Goal: Contribute content: Contribute content

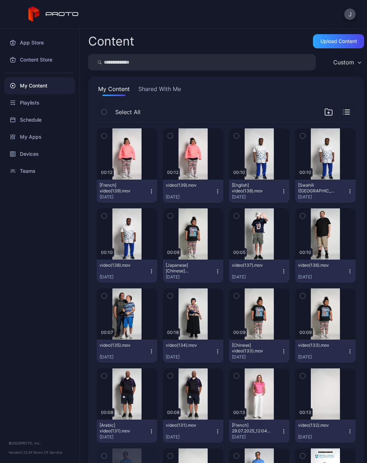
click at [339, 44] on div "Upload Content" at bounding box center [339, 41] width 37 height 6
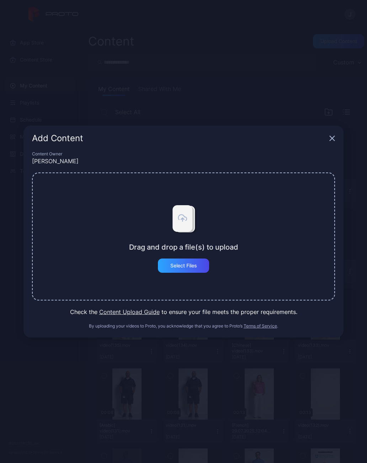
click at [186, 264] on div "Select Files" at bounding box center [183, 266] width 27 height 6
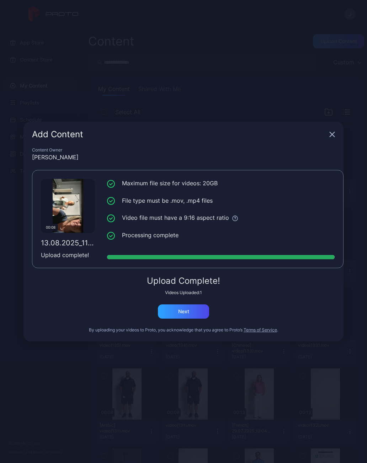
click at [183, 313] on div "Next" at bounding box center [183, 312] width 11 height 6
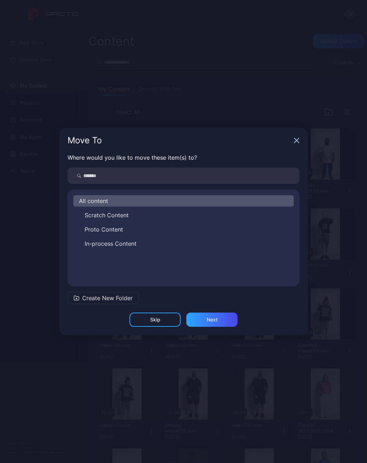
click at [125, 216] on span "Scratch Content" at bounding box center [107, 215] width 44 height 9
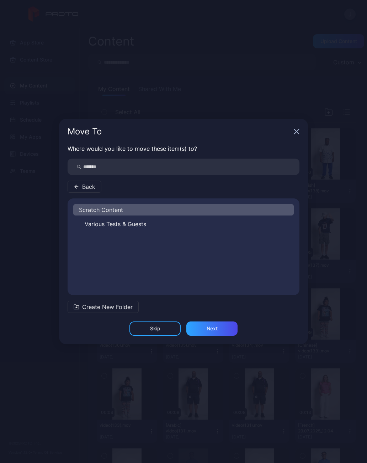
click at [228, 327] on div "Next" at bounding box center [211, 329] width 51 height 14
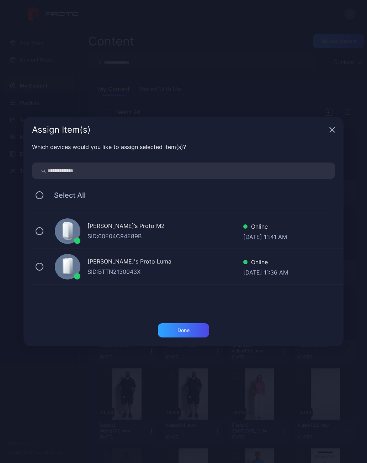
click at [44, 229] on div "[PERSON_NAME]’s Proto M2 SID: 00E04C94E89B Online [DATE] 11:41 AM" at bounding box center [188, 231] width 312 height 36
click at [200, 329] on div "Done" at bounding box center [183, 330] width 51 height 14
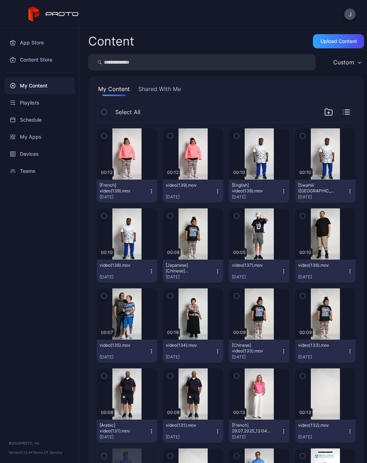
click at [33, 155] on div "Devices" at bounding box center [39, 154] width 71 height 17
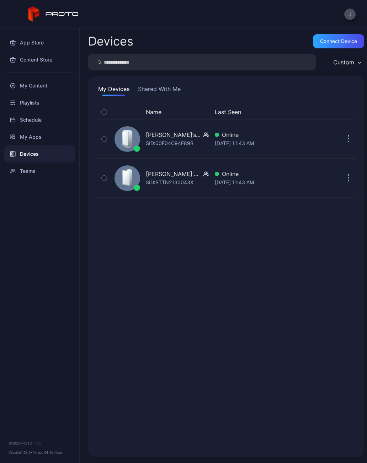
click at [182, 139] on div "[PERSON_NAME]’s Proto M2" at bounding box center [173, 135] width 55 height 9
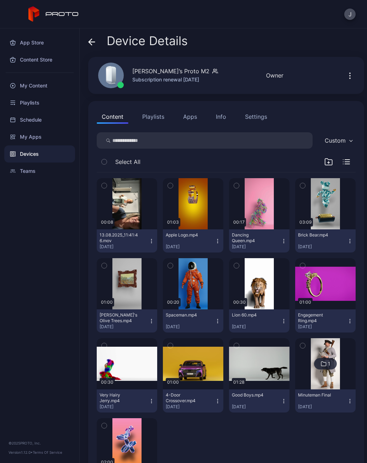
click at [153, 239] on icon "button" at bounding box center [152, 241] width 6 height 6
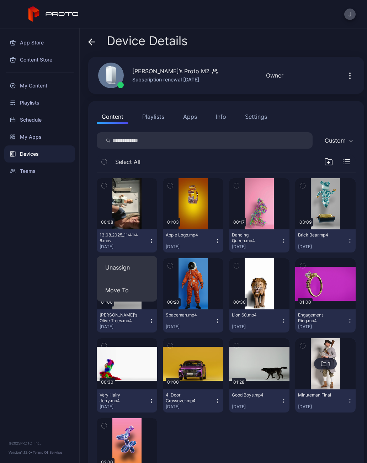
click at [129, 269] on button "Unassign" at bounding box center [127, 267] width 60 height 23
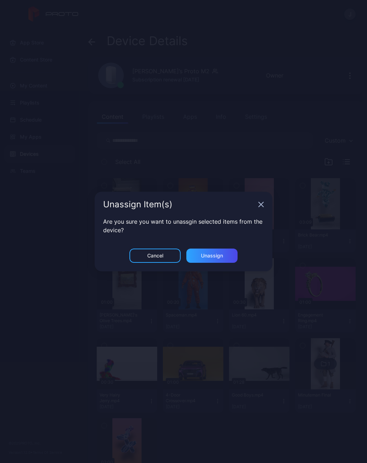
click at [220, 257] on div "Unassign" at bounding box center [212, 256] width 22 height 6
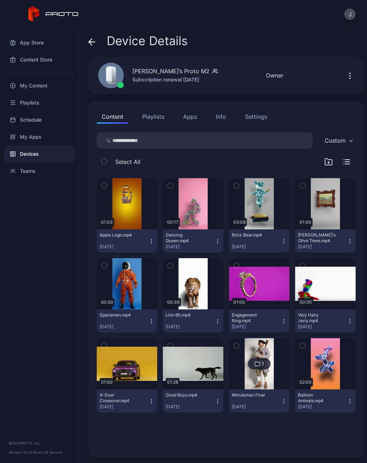
click at [89, 39] on icon at bounding box center [91, 41] width 7 height 7
